Goal: Task Accomplishment & Management: Manage account settings

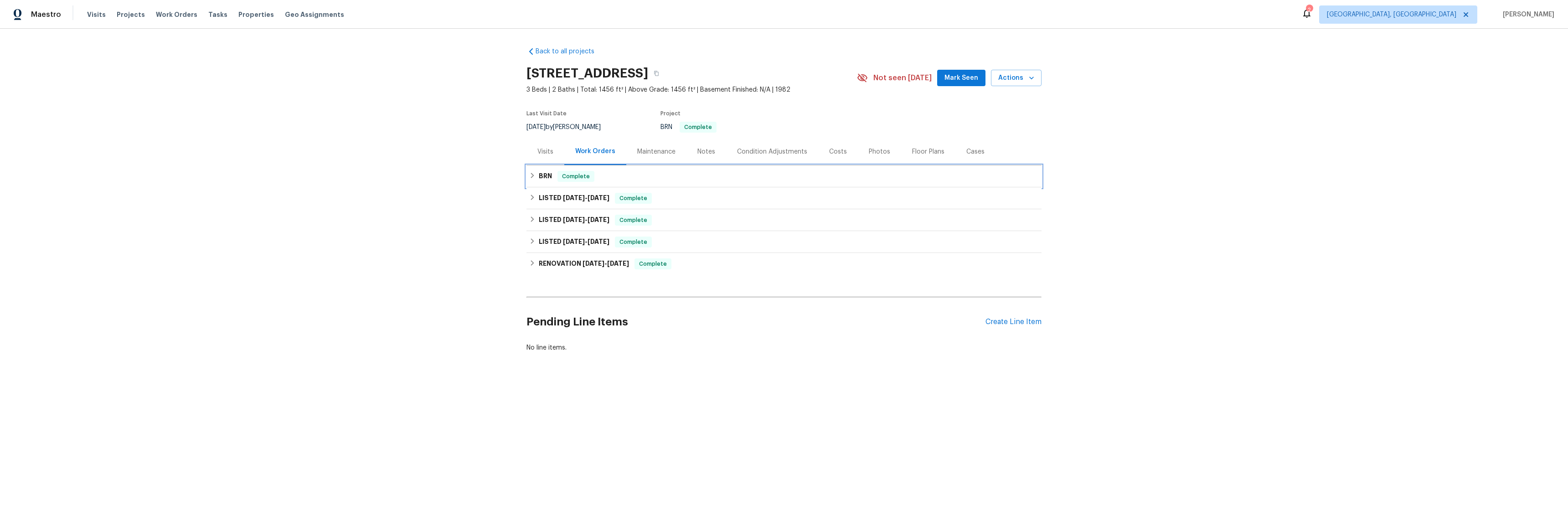
click at [529, 177] on icon at bounding box center [532, 175] width 6 height 6
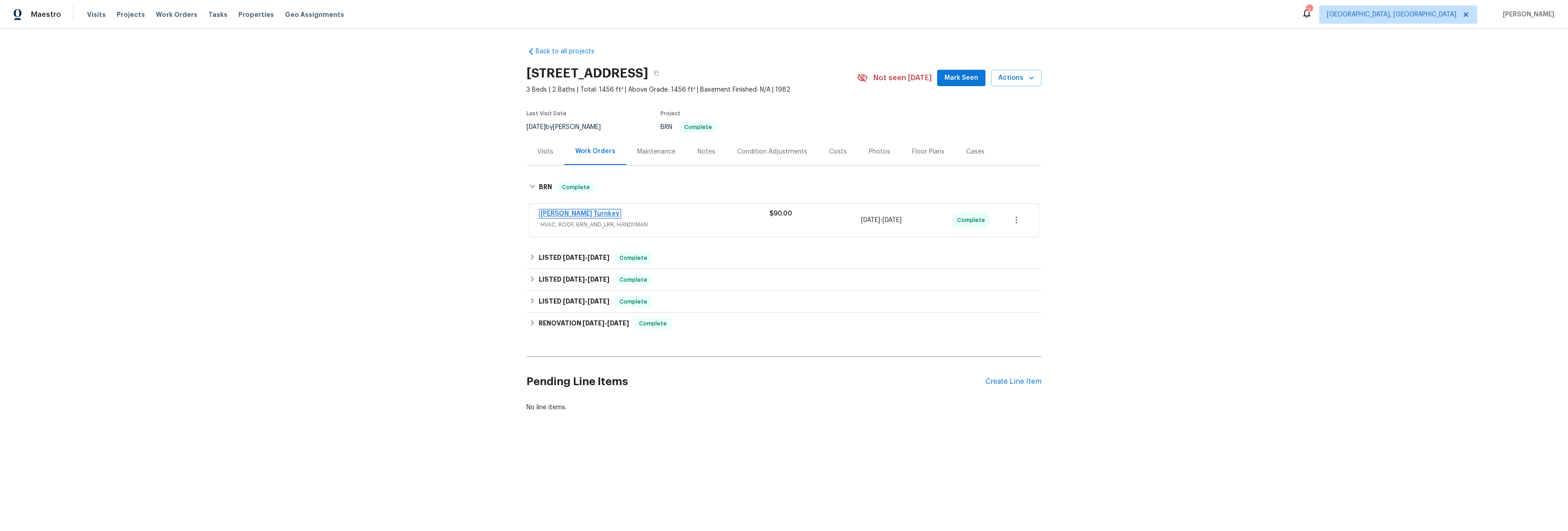
click at [554, 215] on link "[PERSON_NAME] Turnkey" at bounding box center [580, 214] width 79 height 6
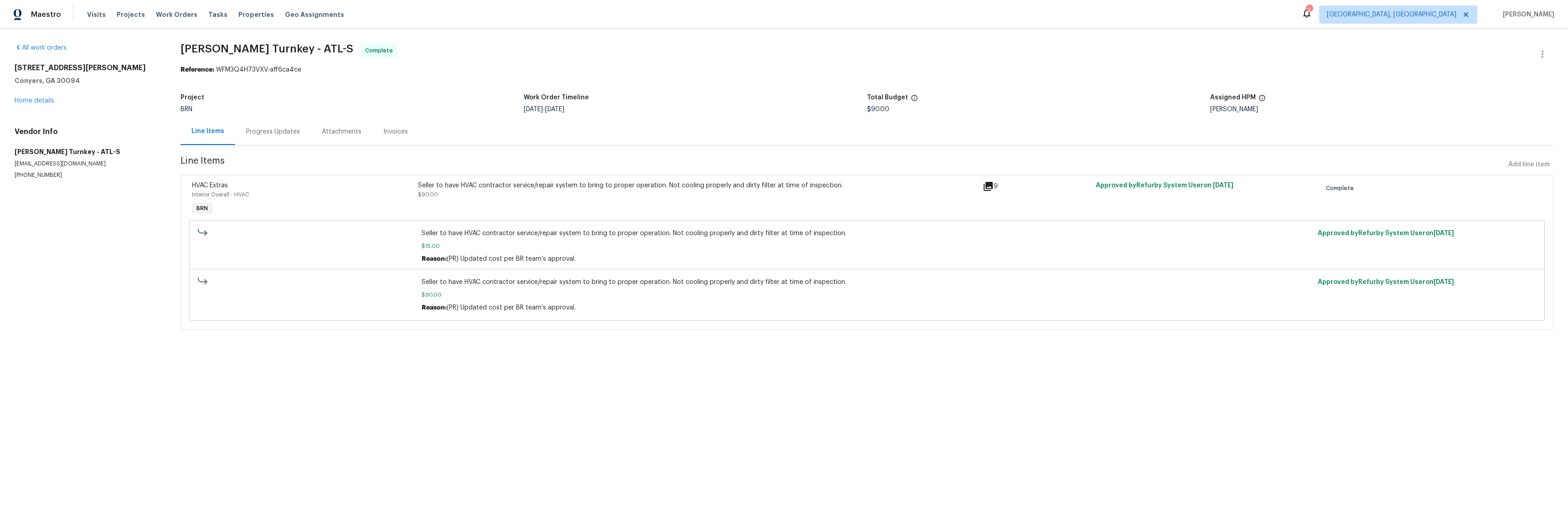
click at [383, 131] on div "Invoices" at bounding box center [396, 132] width 24 height 9
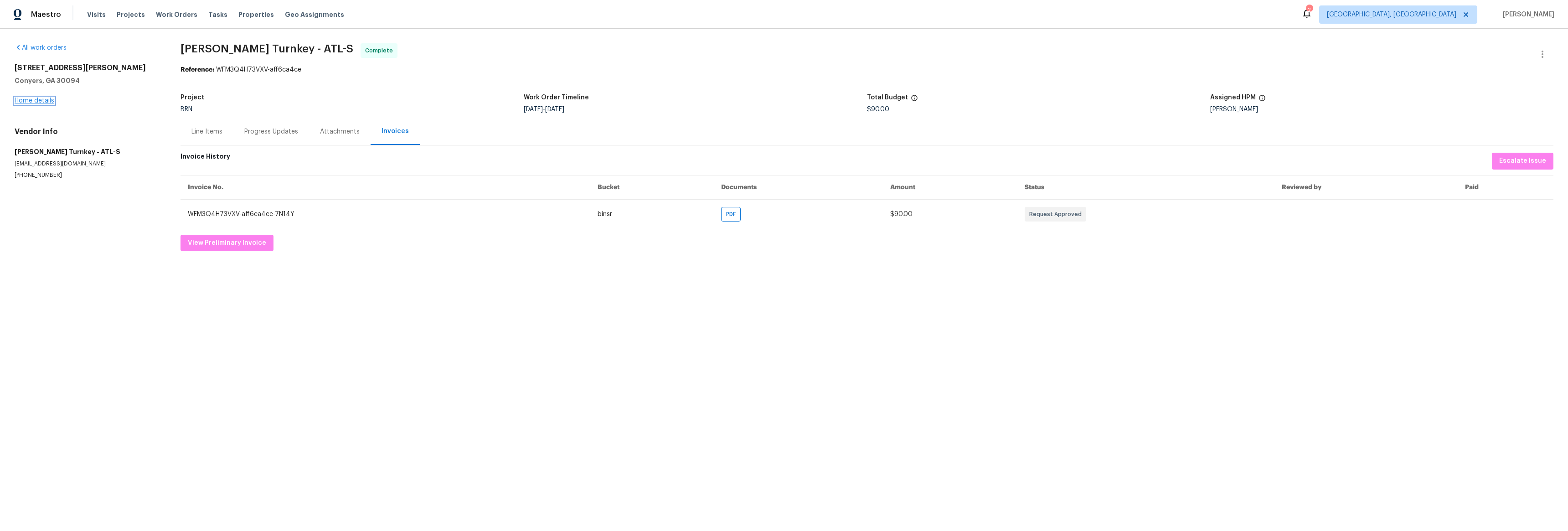
click at [51, 99] on link "Home details" at bounding box center [34, 100] width 40 height 6
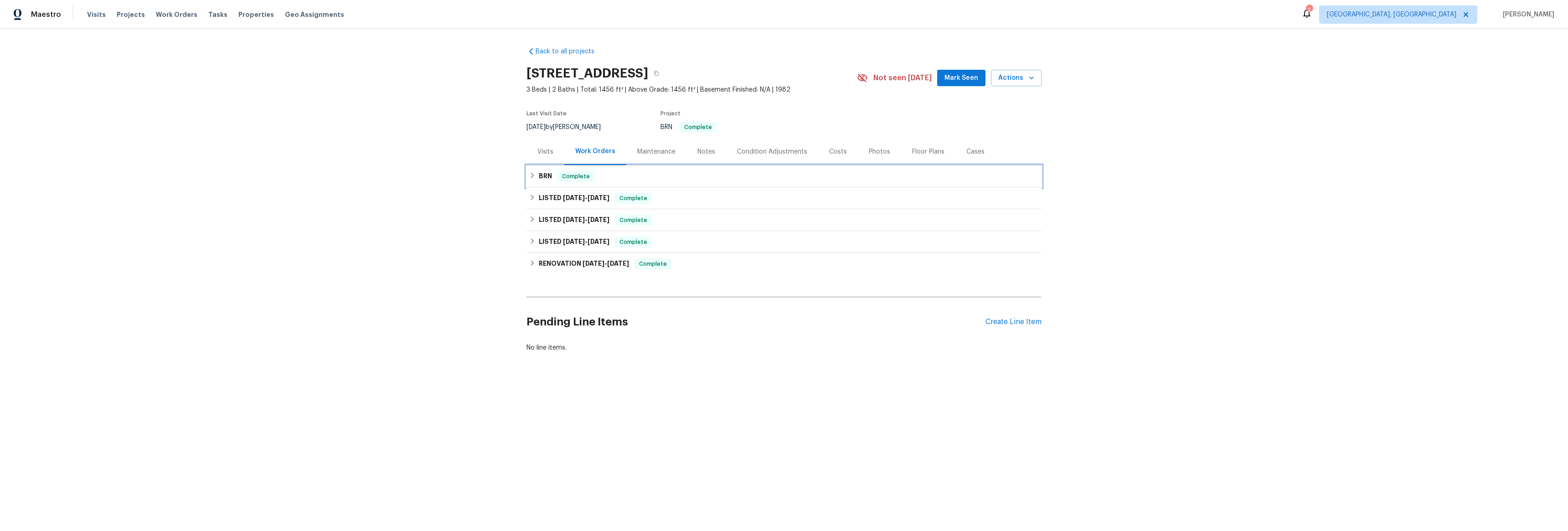
click at [527, 178] on div "BRN Complete" at bounding box center [784, 177] width 515 height 22
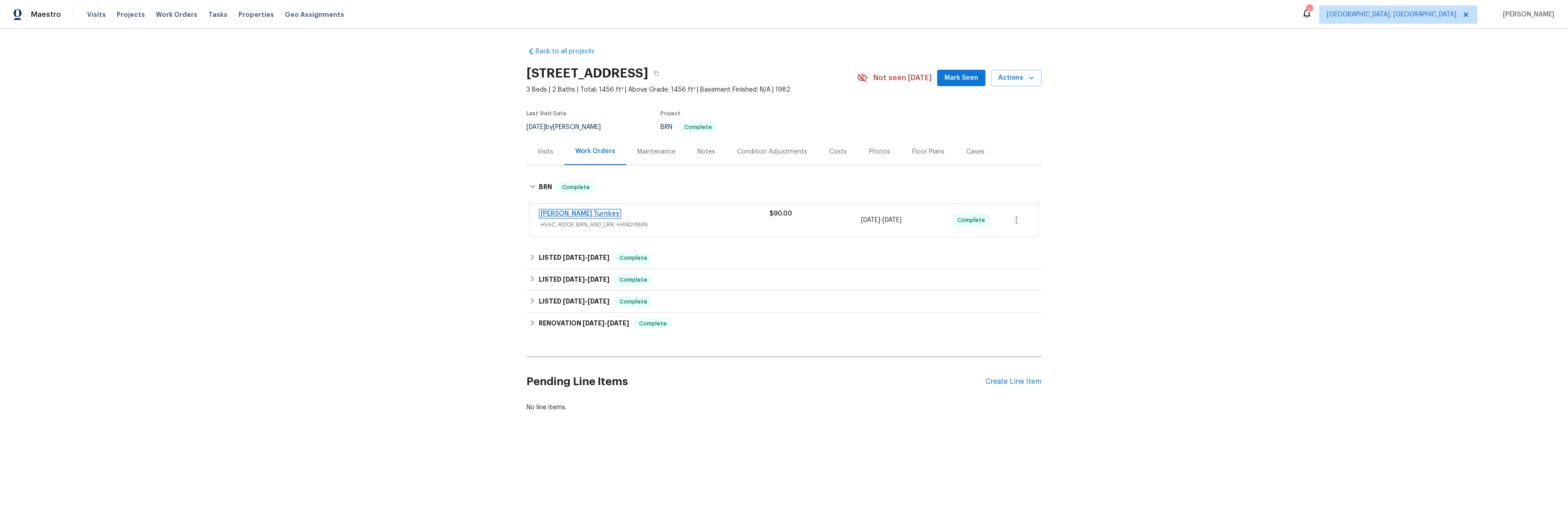
click at [556, 217] on link "[PERSON_NAME] Turnkey" at bounding box center [580, 214] width 79 height 6
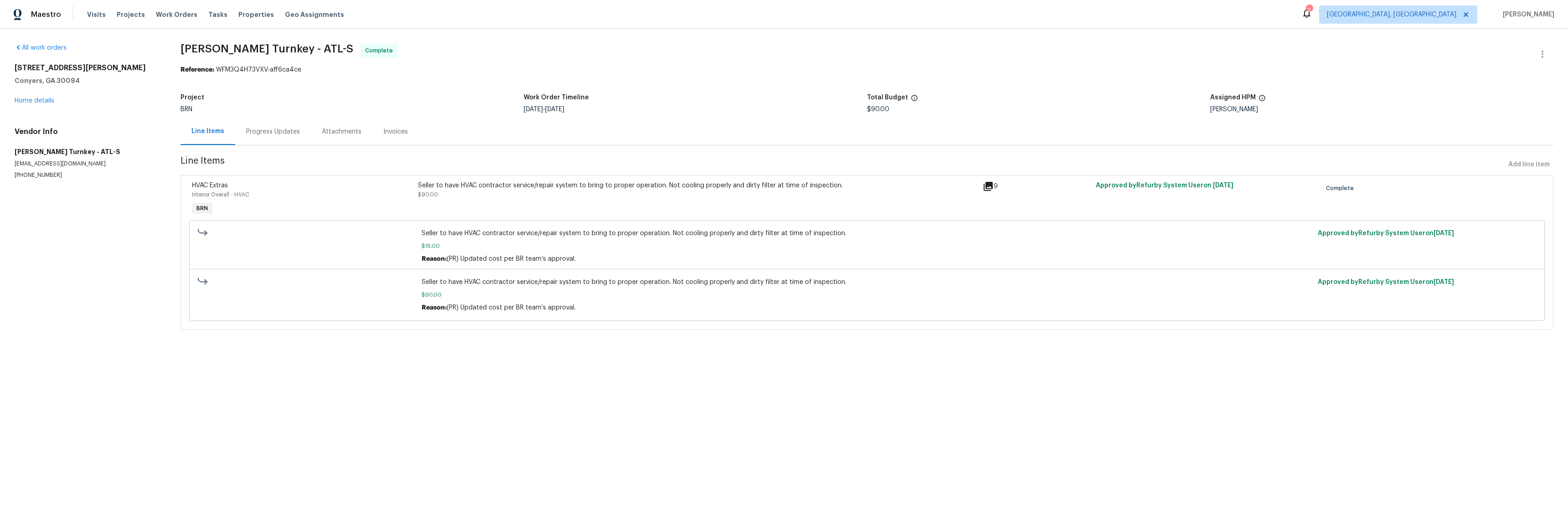
click at [384, 136] on div "Invoices" at bounding box center [396, 132] width 24 height 9
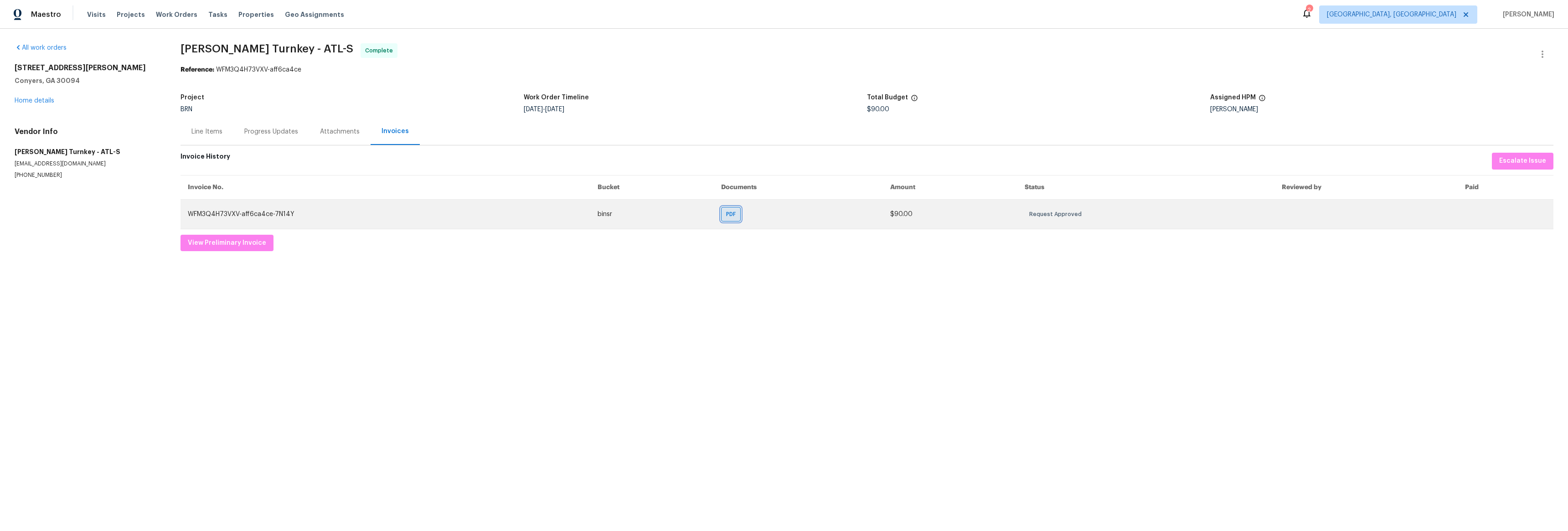
click at [732, 215] on span "PDF" at bounding box center [733, 214] width 13 height 9
